Goal: Task Accomplishment & Management: Complete application form

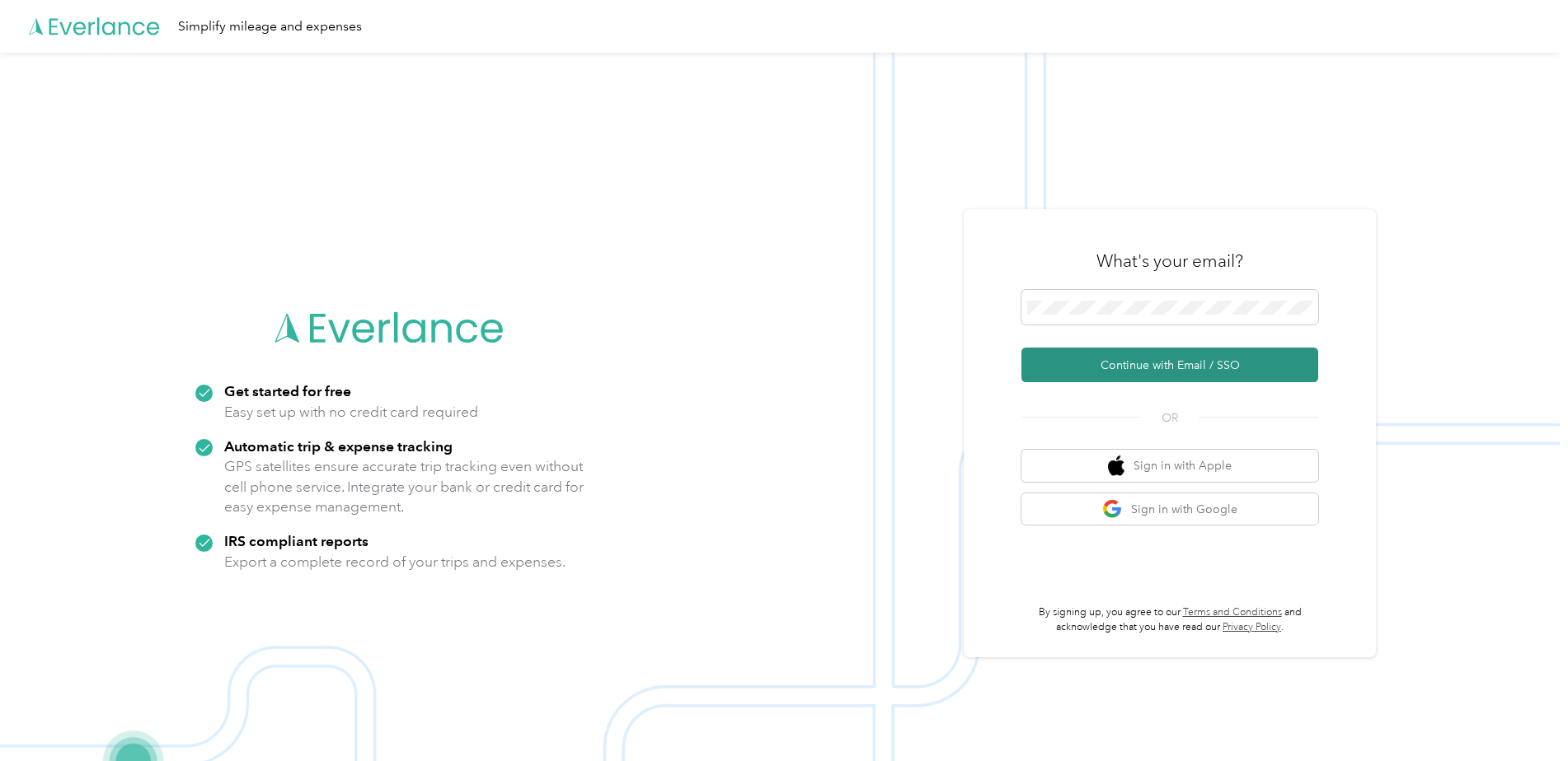
click at [1159, 360] on button "Continue with Email / SSO" at bounding box center [1169, 364] width 297 height 34
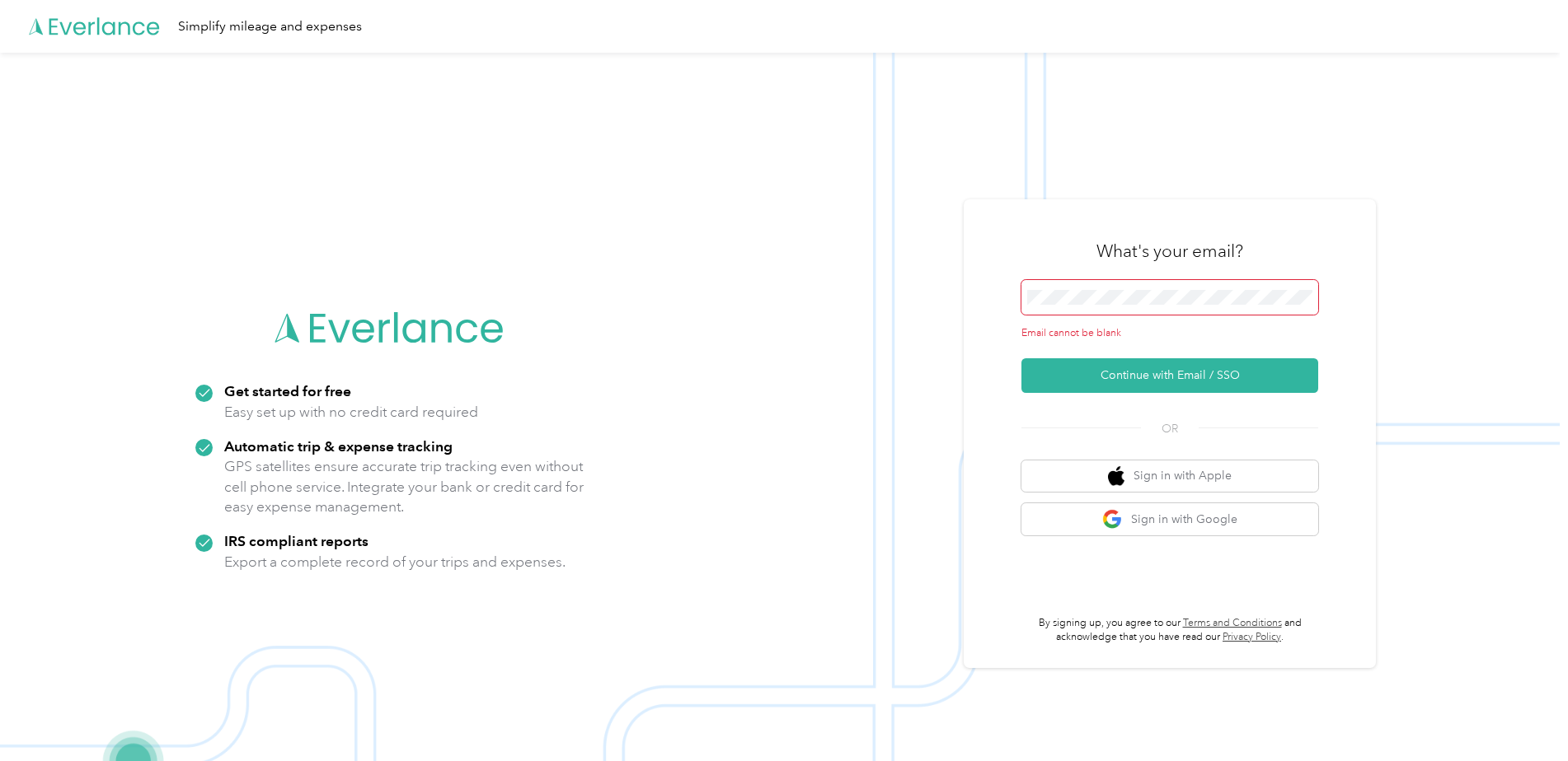
click at [1150, 306] on span at bounding box center [1169, 297] width 297 height 34
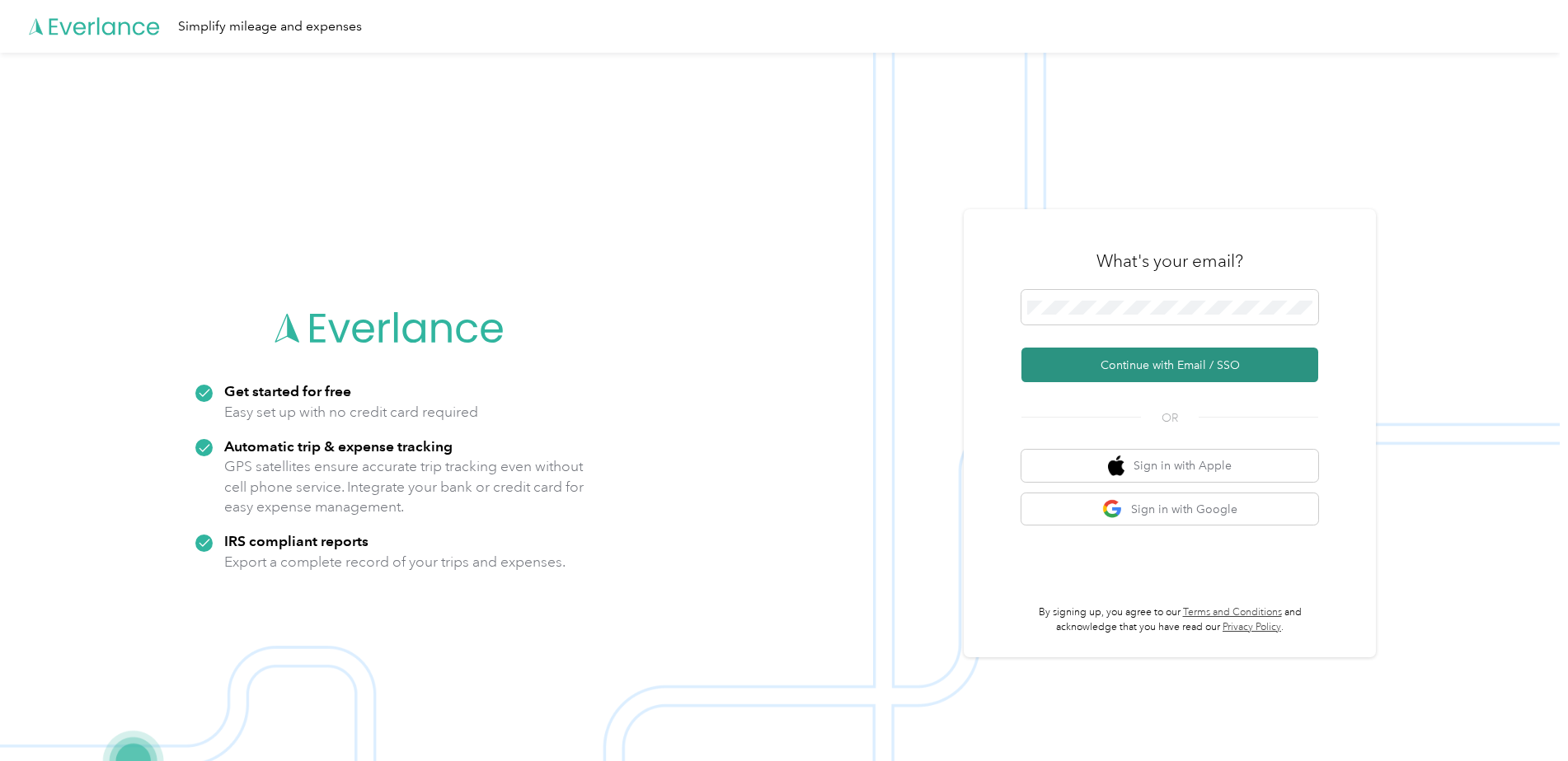
click at [1048, 357] on button "Continue with Email / SSO" at bounding box center [1169, 364] width 297 height 34
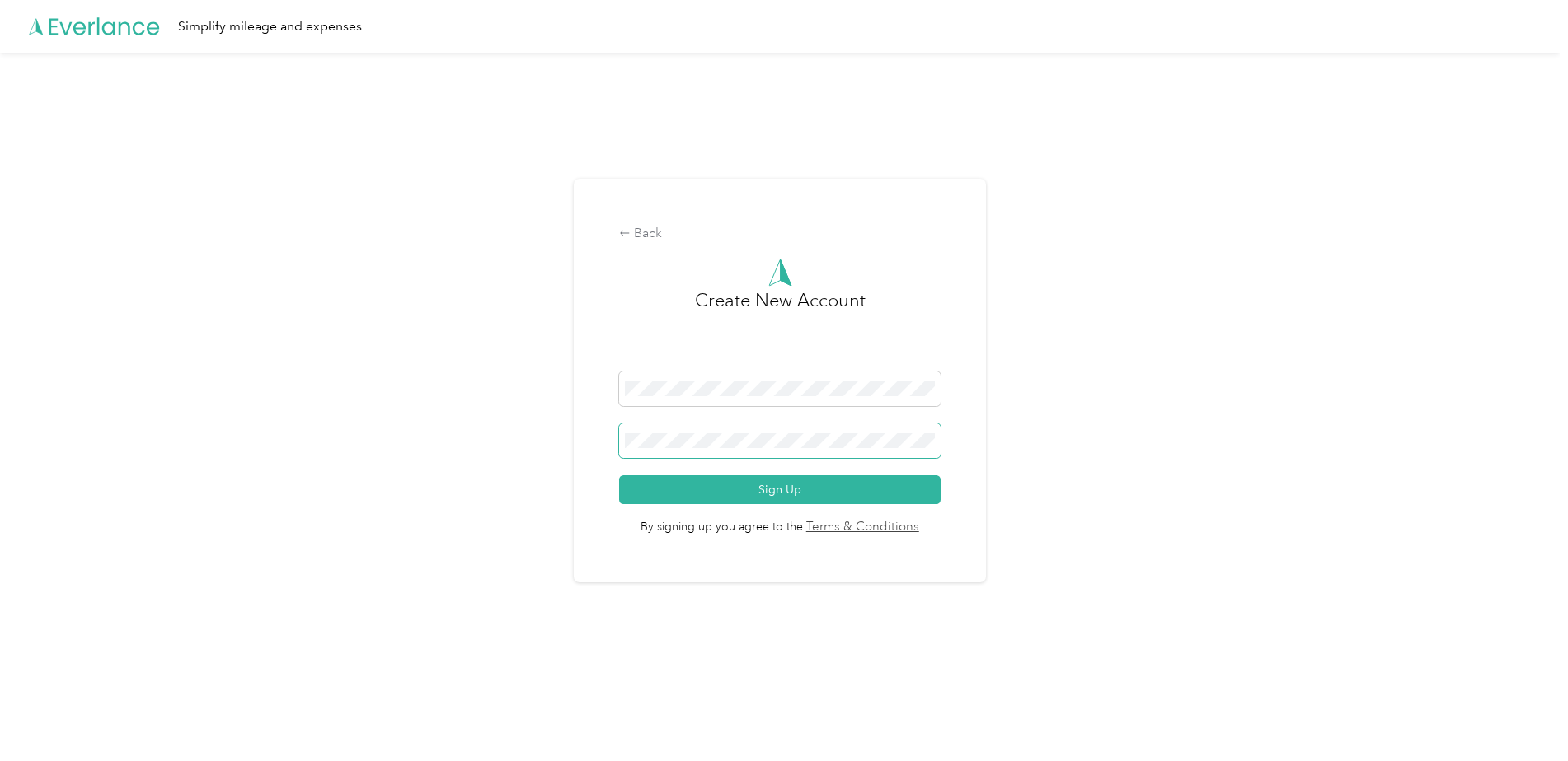
click at [619, 475] on button "Sign Up" at bounding box center [779, 489] width 320 height 28
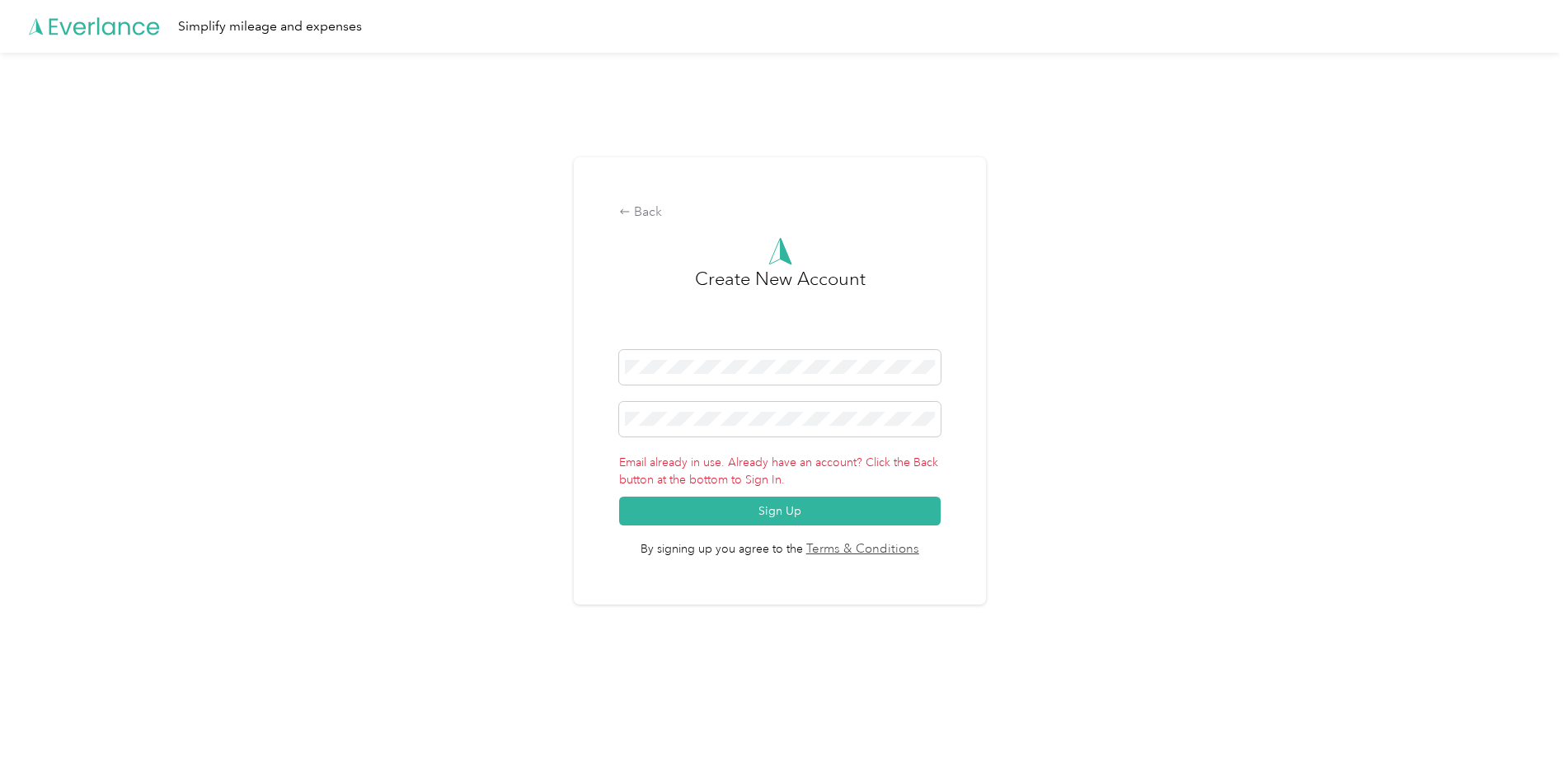
click at [970, 505] on div "Back Create New Account Email already in use. Already have an account? Click th…" at bounding box center [779, 381] width 413 height 448
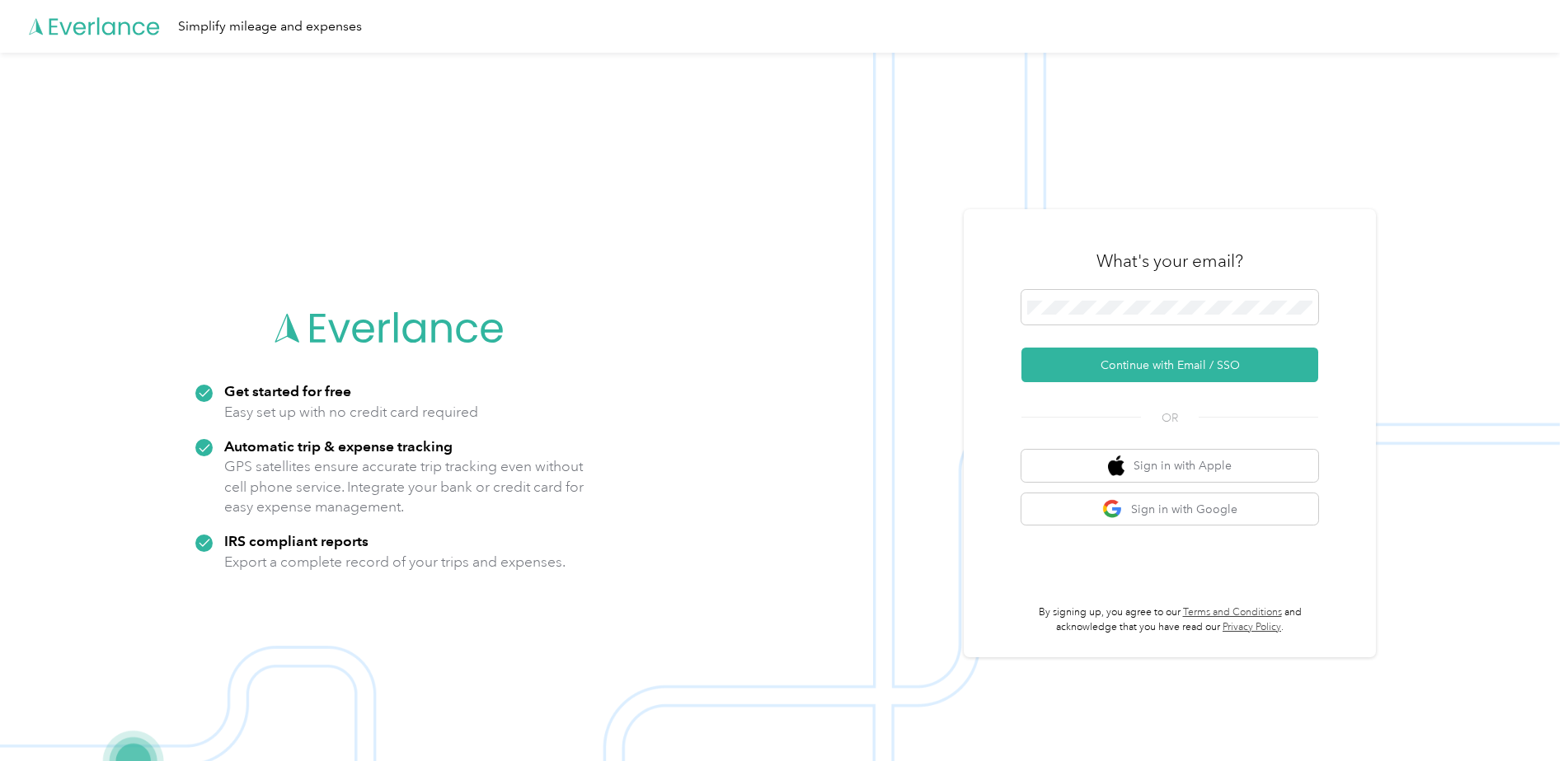
click at [1191, 357] on button "Continue with Email / SSO" at bounding box center [1169, 364] width 297 height 34
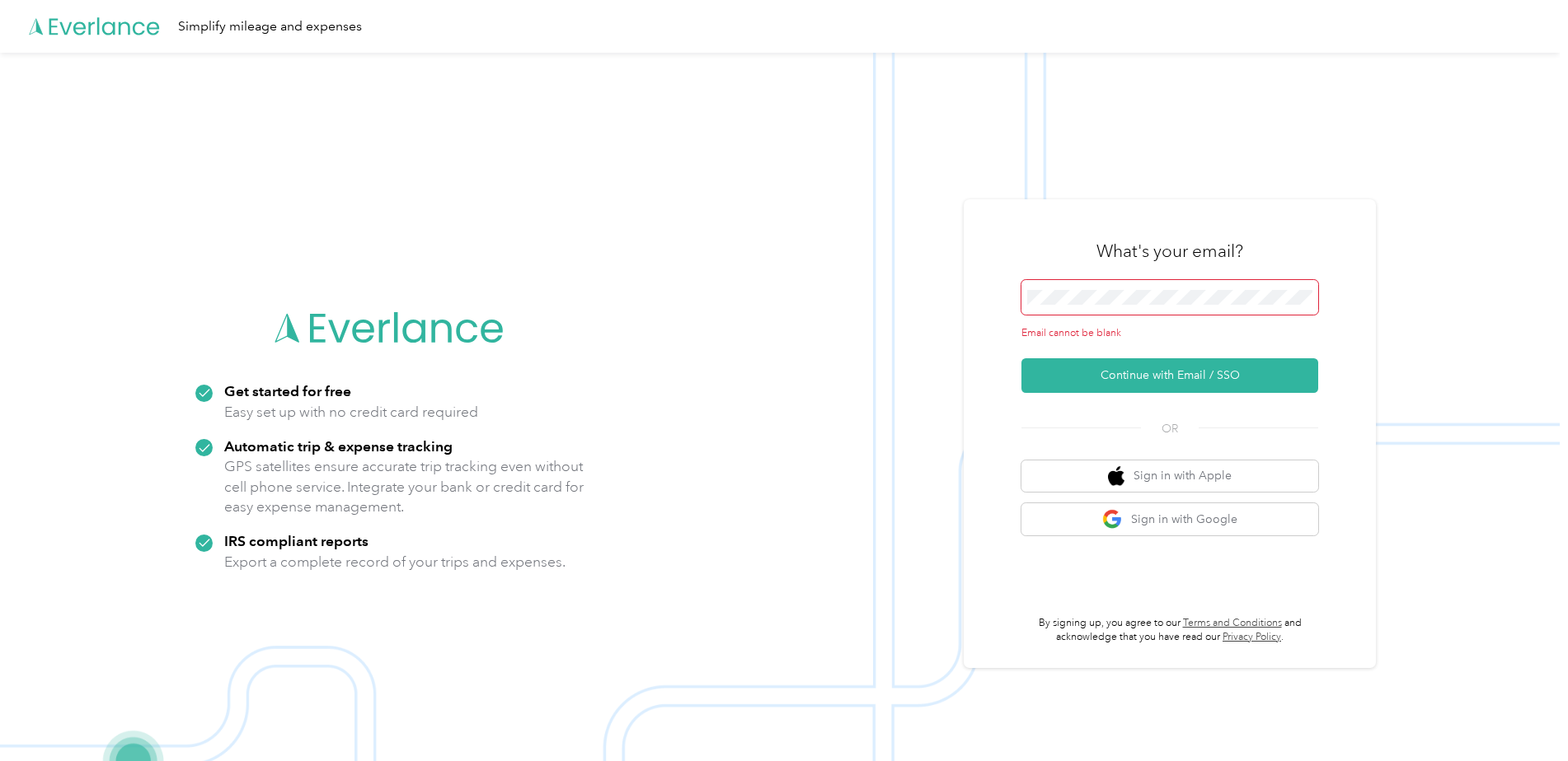
click at [1173, 289] on span at bounding box center [1169, 297] width 297 height 34
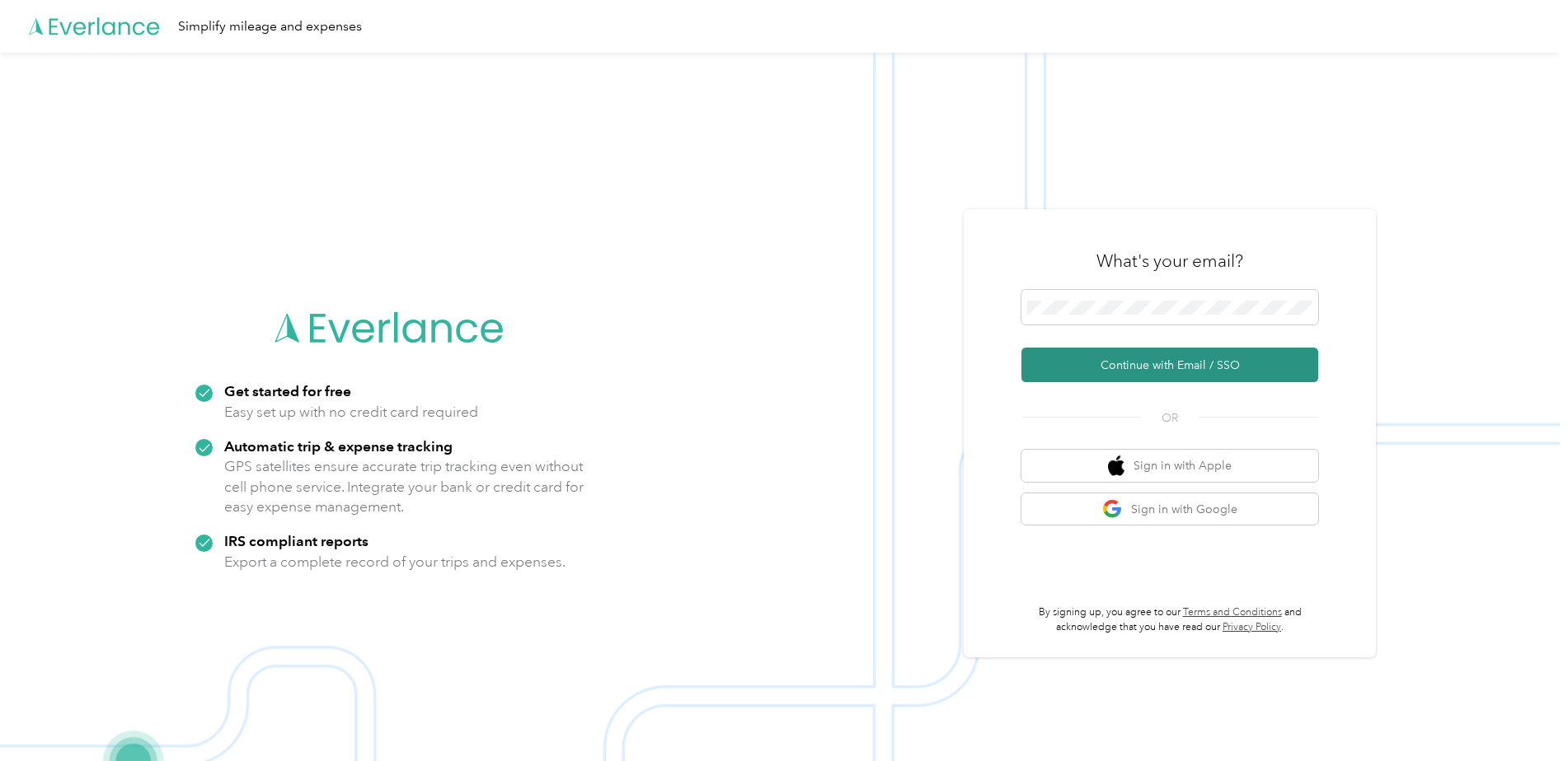
click at [1092, 359] on button "Continue with Email / SSO" at bounding box center [1169, 364] width 297 height 34
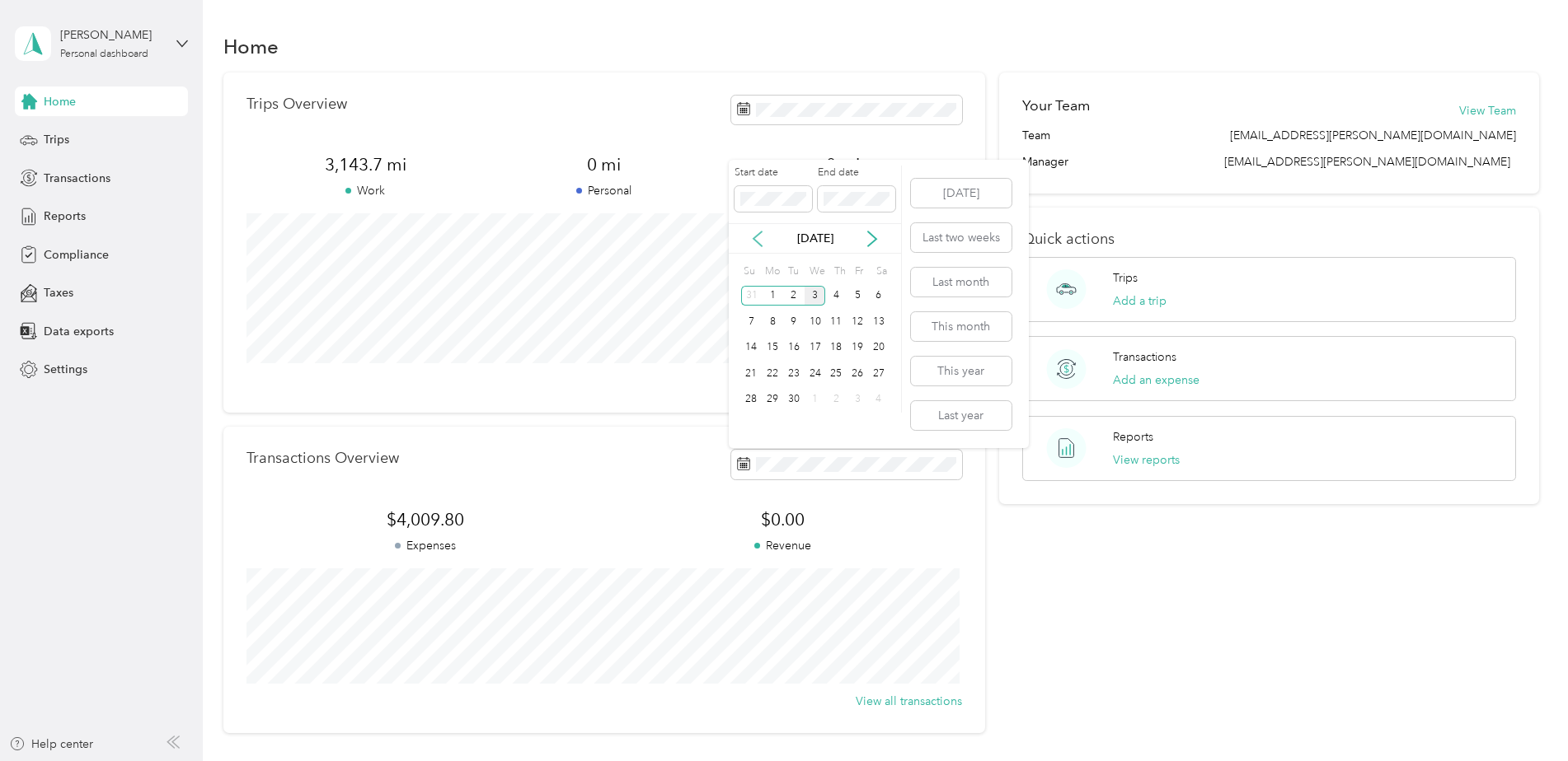
click at [751, 236] on icon at bounding box center [758, 239] width 17 height 17
click at [946, 542] on p "Revenue" at bounding box center [783, 546] width 358 height 18
click at [757, 208] on icon at bounding box center [758, 205] width 8 height 15
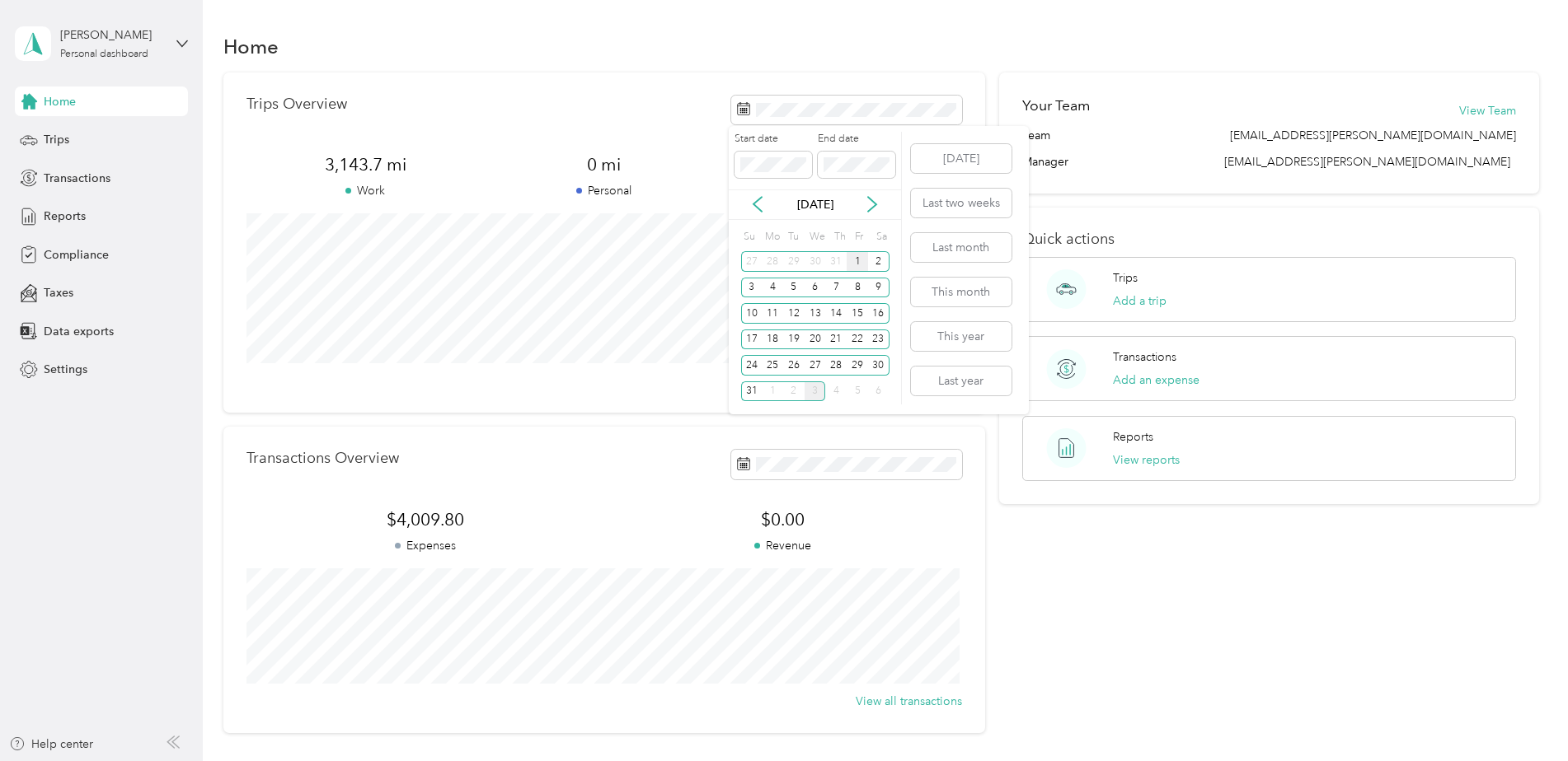
click at [858, 261] on div "1" at bounding box center [858, 262] width 22 height 21
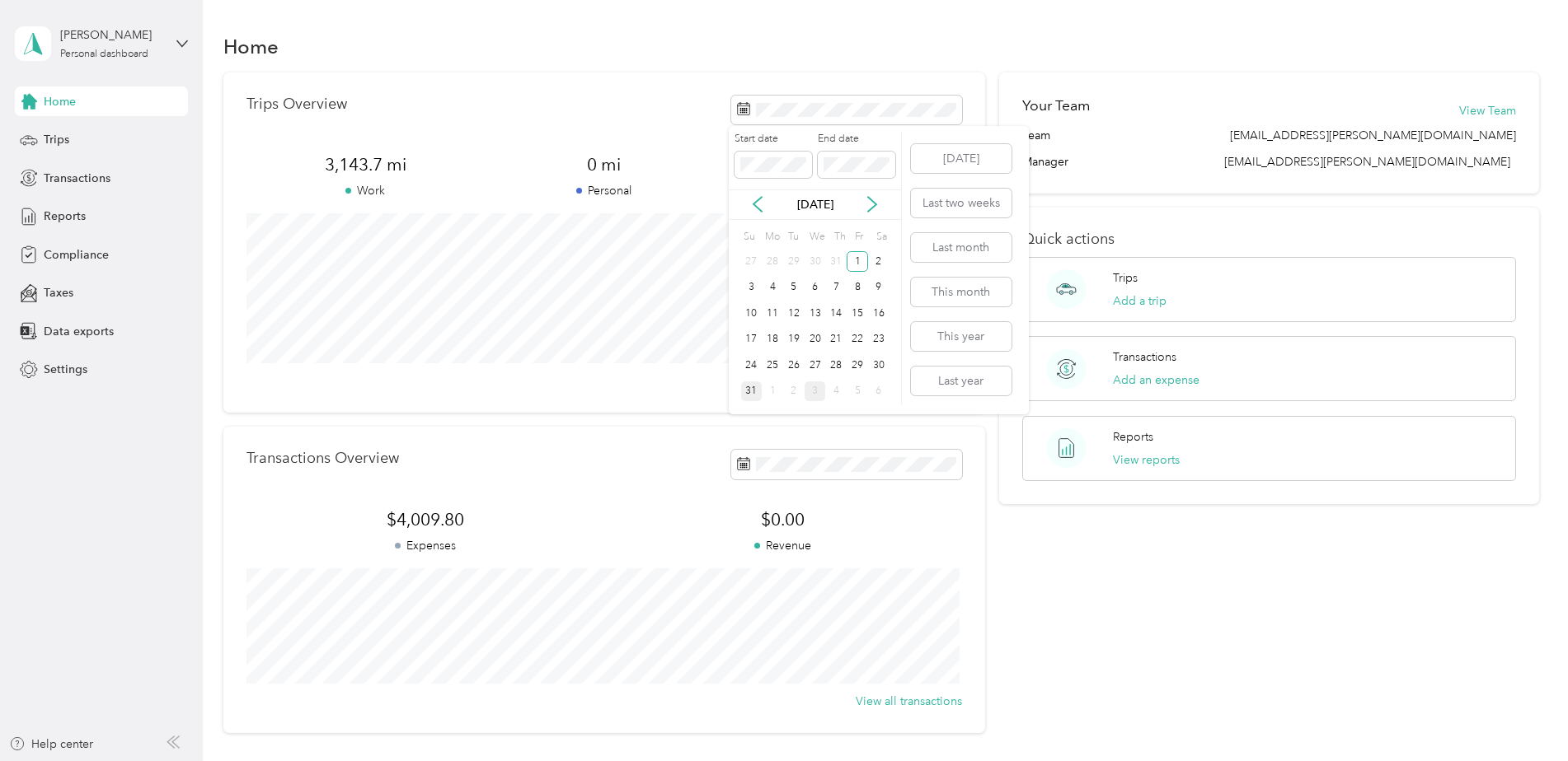
click at [750, 396] on div "31" at bounding box center [752, 391] width 22 height 21
click at [66, 214] on span "Reports" at bounding box center [65, 216] width 42 height 18
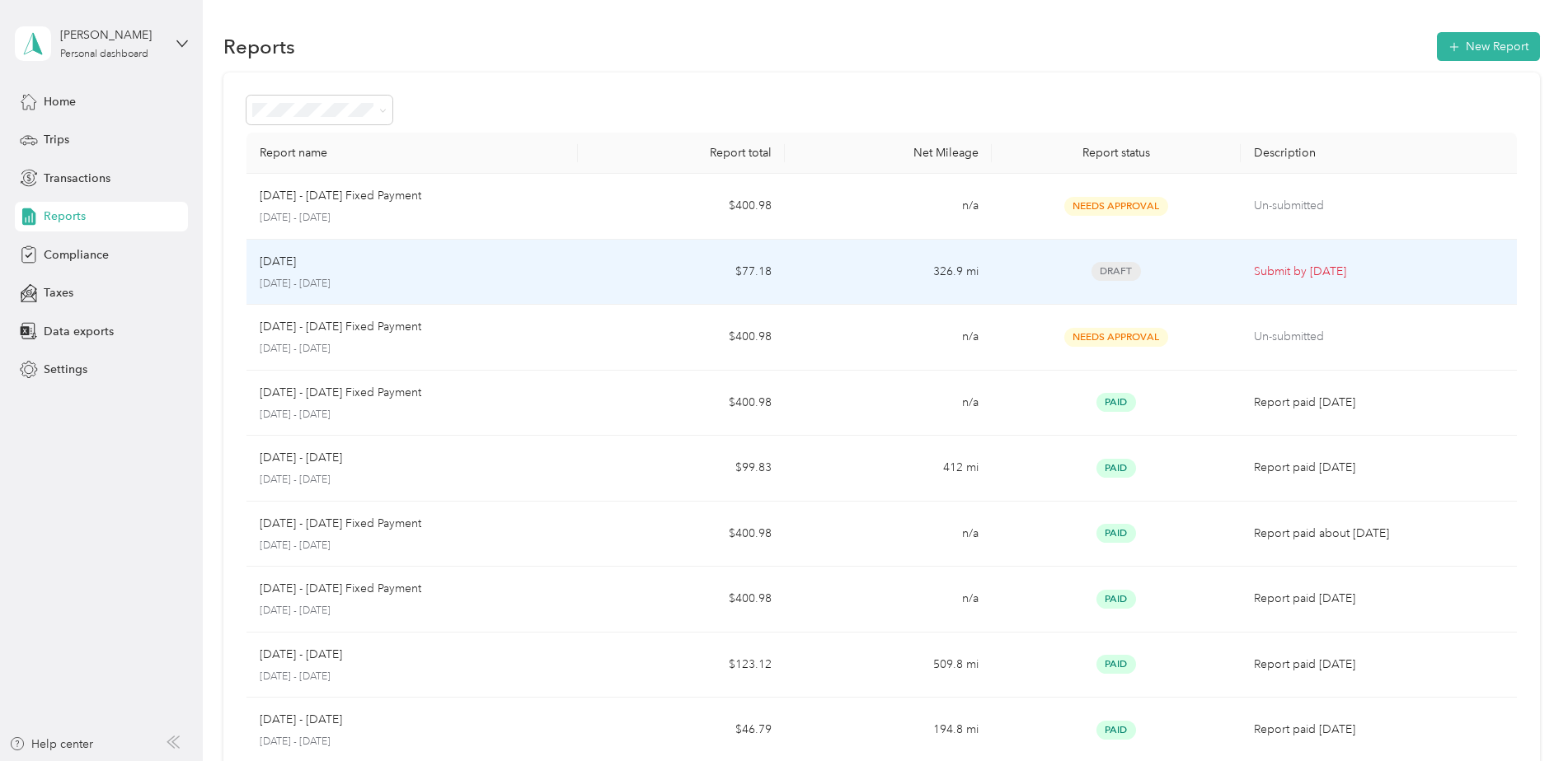
click at [1284, 266] on p "Submit by [DATE]" at bounding box center [1378, 271] width 250 height 19
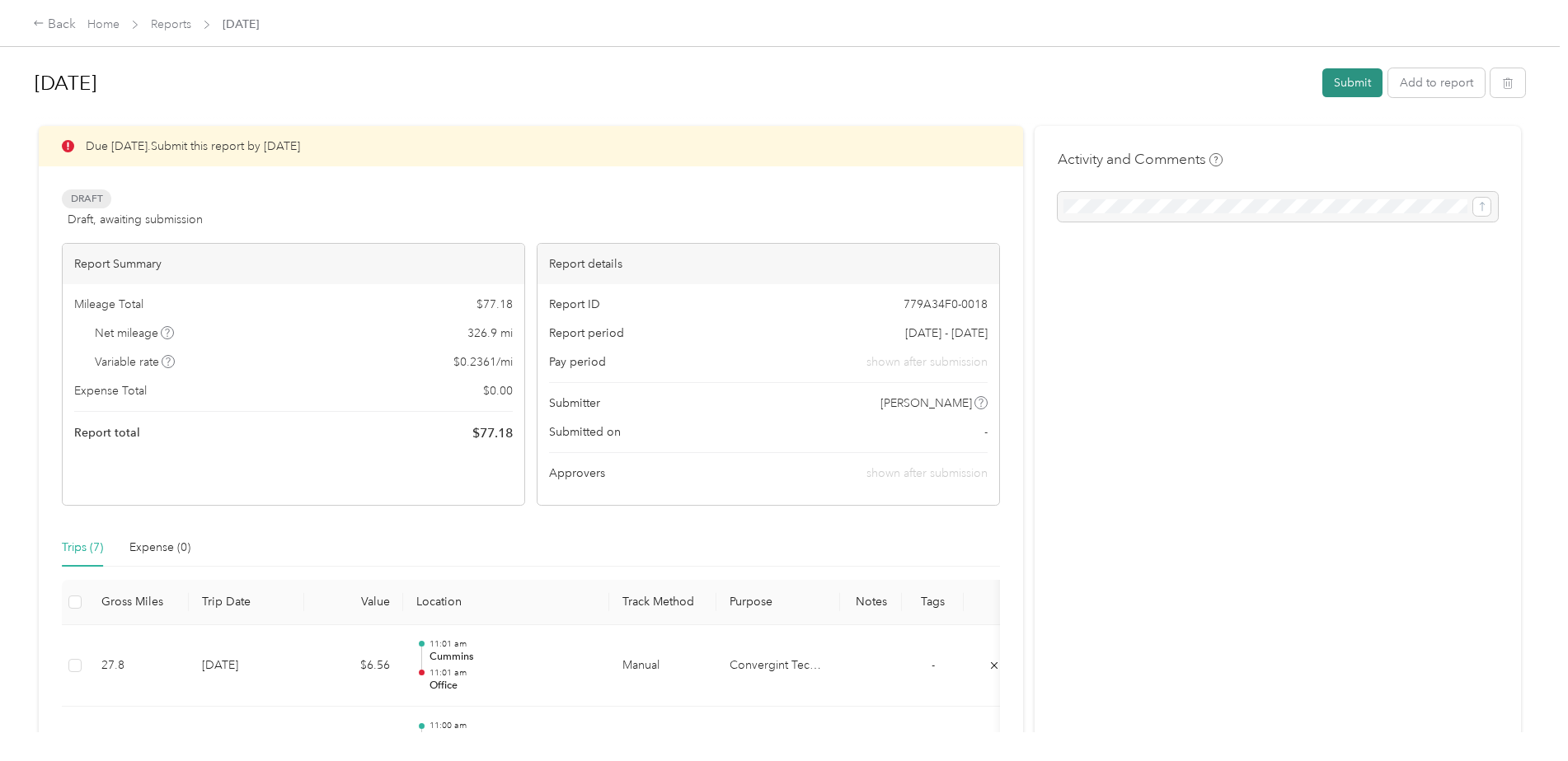
click at [1332, 85] on button "Submit" at bounding box center [1351, 82] width 60 height 28
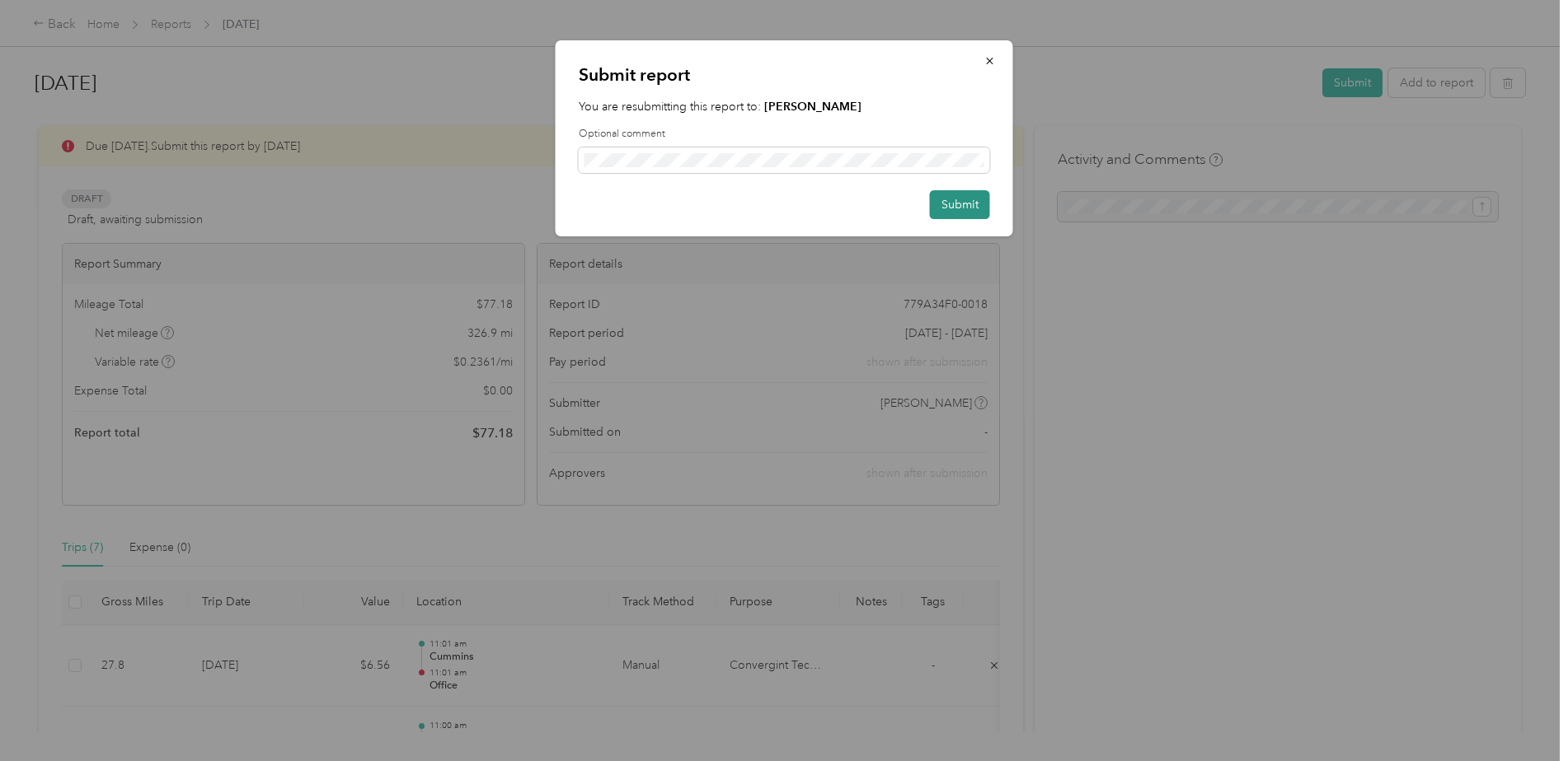
click at [952, 205] on button "Submit" at bounding box center [959, 204] width 60 height 28
